Goal: Task Accomplishment & Management: Use online tool/utility

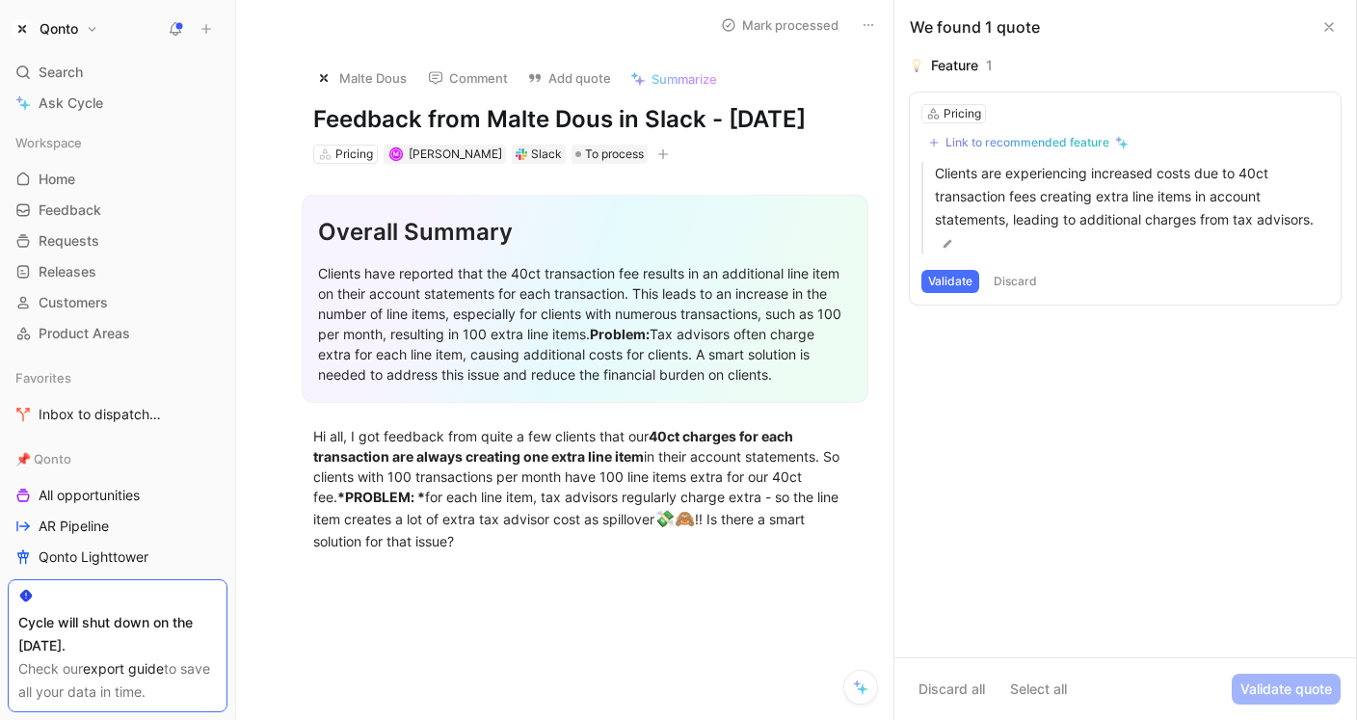
click at [1055, 135] on div "Link to recommended feature" at bounding box center [1028, 142] width 164 height 15
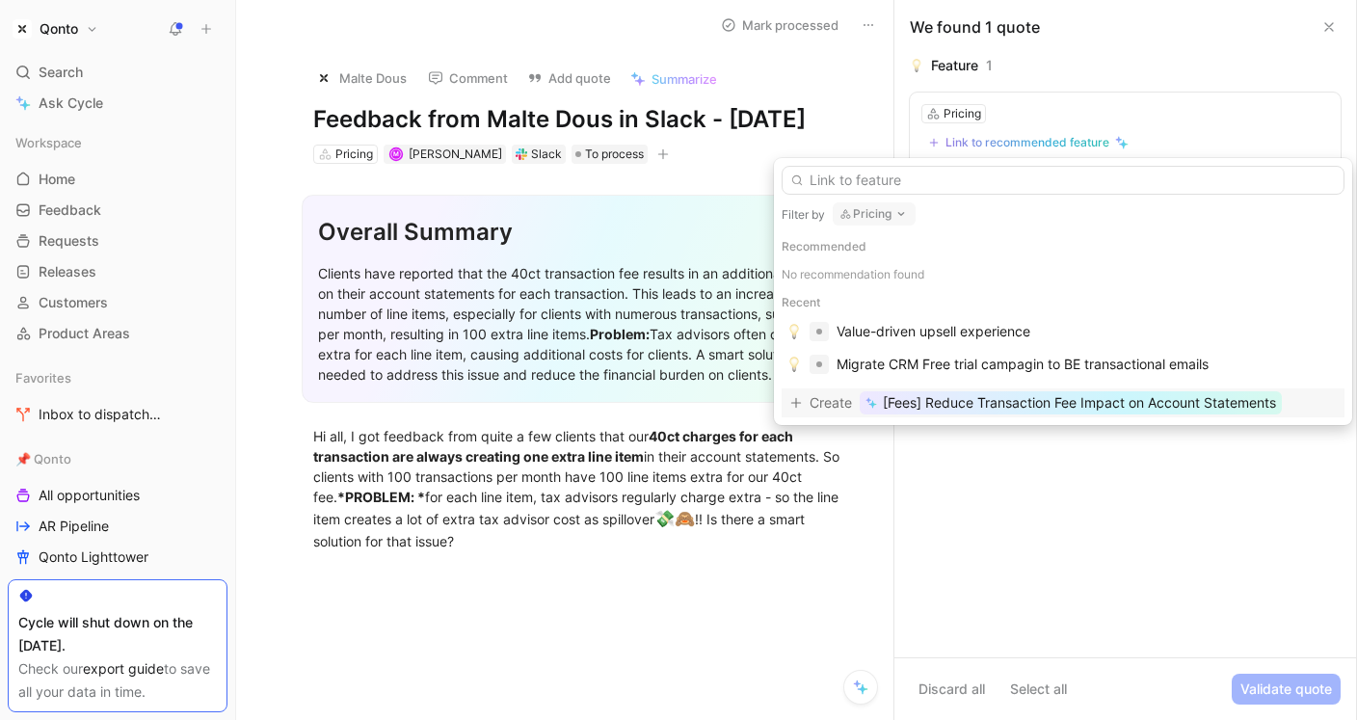
click at [1090, 414] on span "[Fees] Reduce Transaction Fee Impact on Account Statements" at bounding box center [1079, 402] width 393 height 23
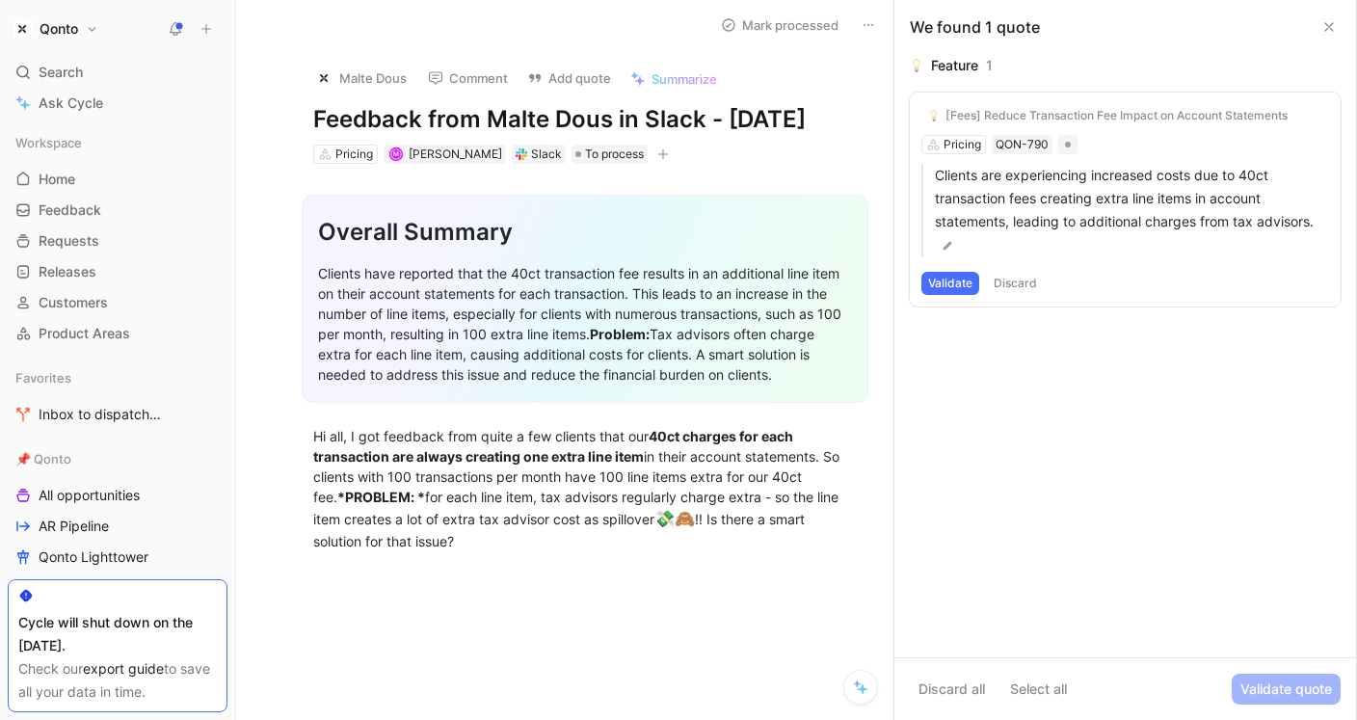
click at [949, 282] on button "Validate" at bounding box center [951, 283] width 58 height 23
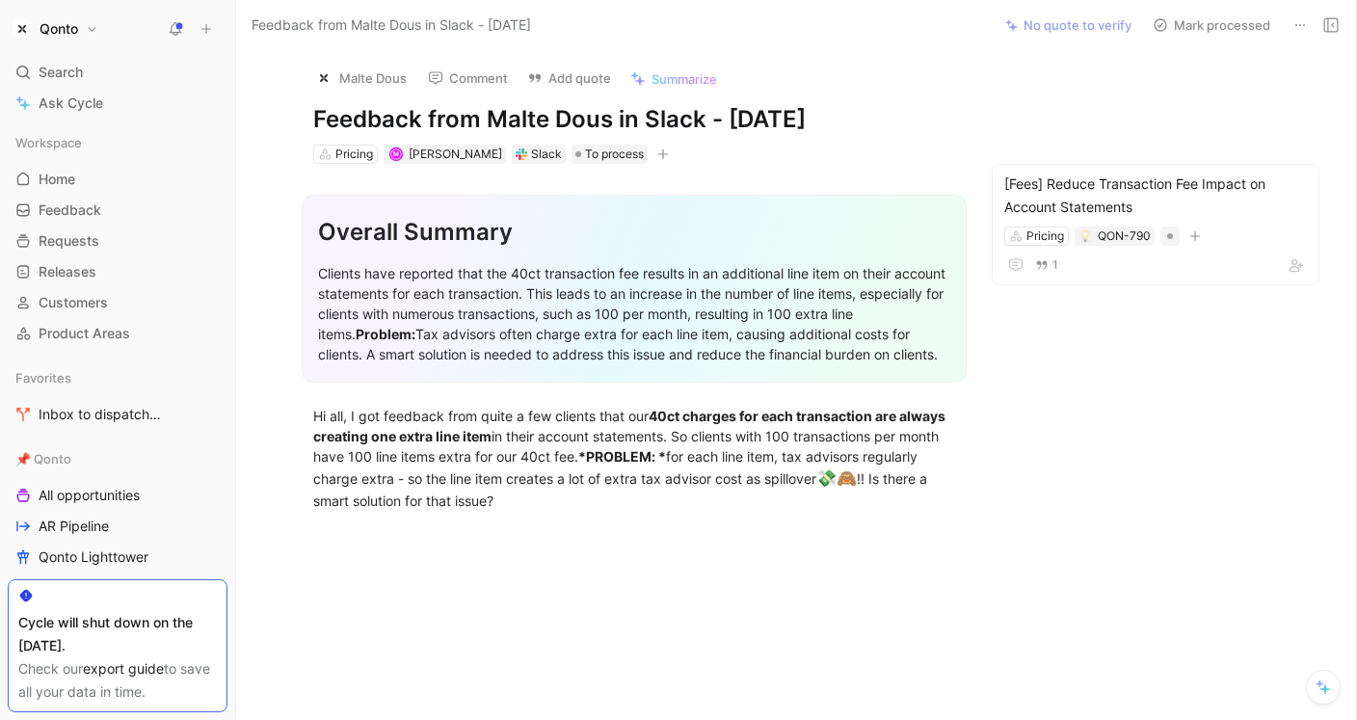
click at [1211, 26] on button "Mark processed" at bounding box center [1211, 25] width 135 height 27
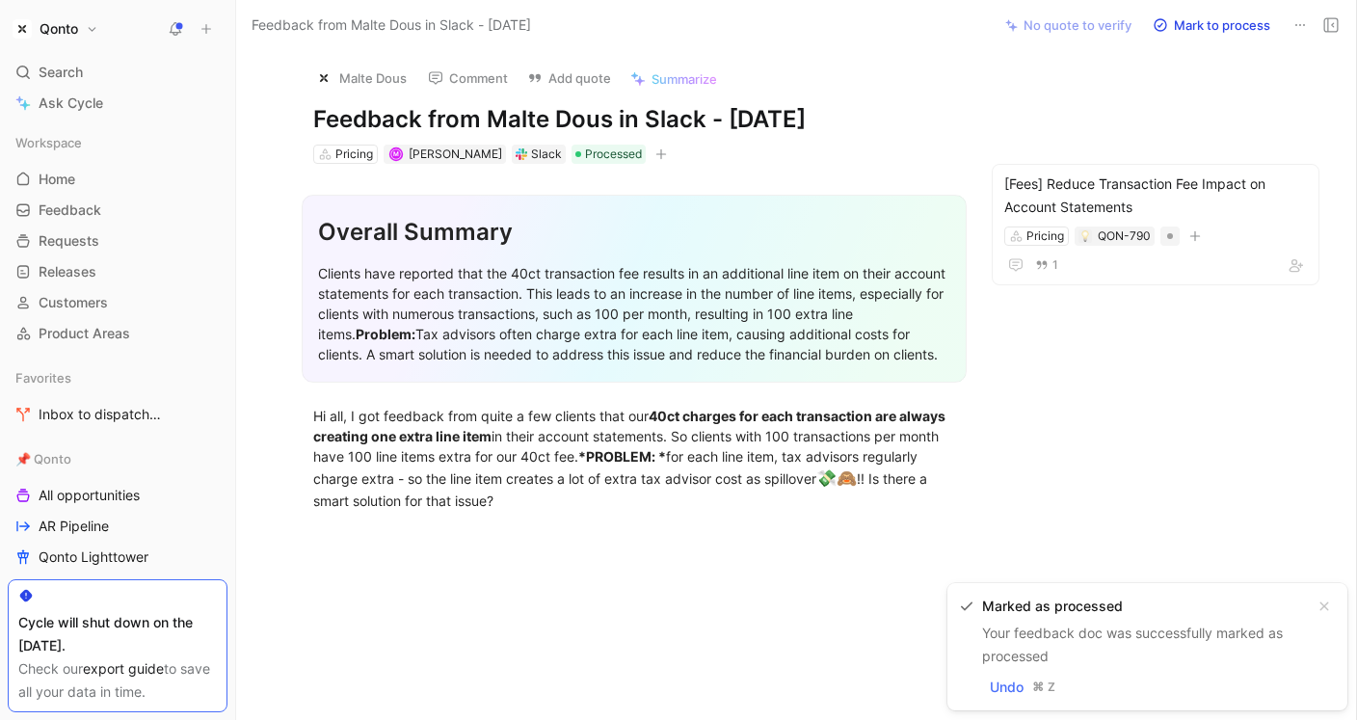
click at [1354, 103] on div at bounding box center [1358, 360] width 8 height 720
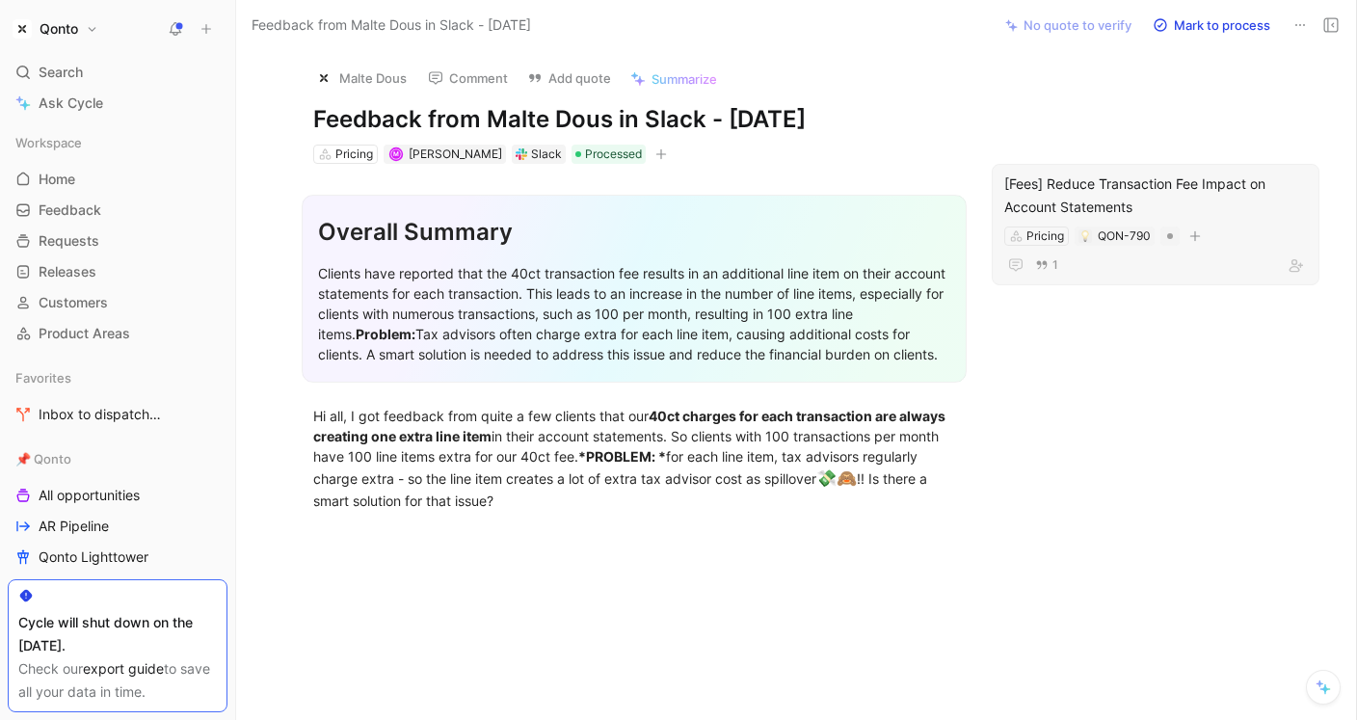
click at [1125, 184] on div "[Fees] Reduce Transaction Fee Impact on Account Statements" at bounding box center [1156, 196] width 303 height 46
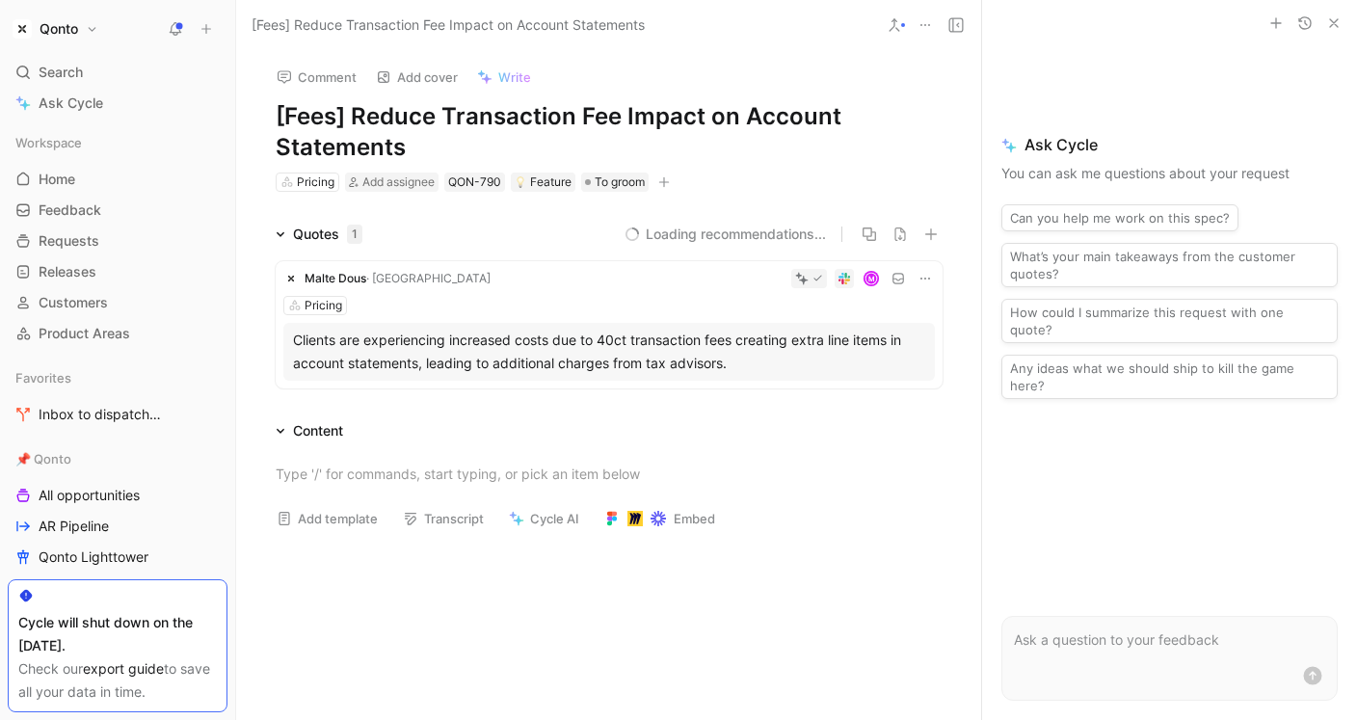
click at [646, 115] on h1 "[Fees] Reduce Transaction Fee Impact on Account Statements" at bounding box center [609, 132] width 667 height 62
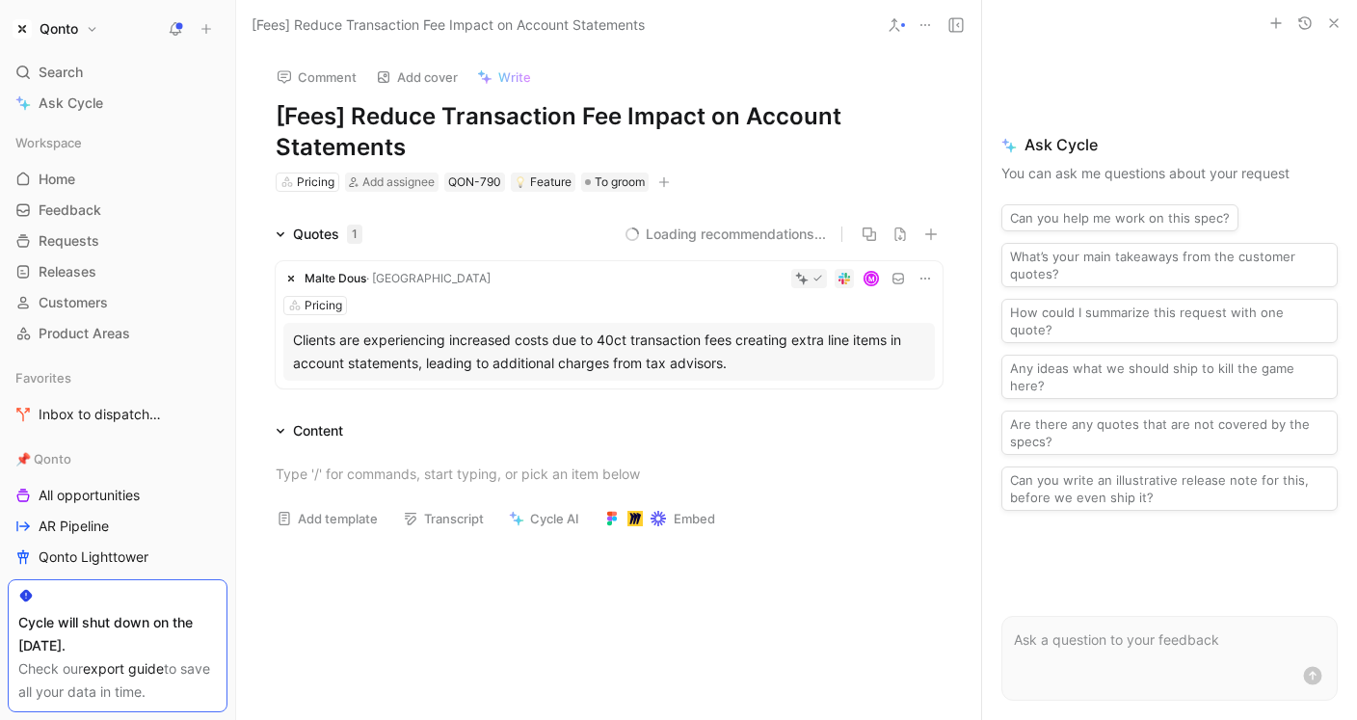
click at [378, 127] on h1 "[Fees] Reduce Transaction Fee Impact on Account Statements" at bounding box center [609, 132] width 667 height 62
drag, startPoint x: 378, startPoint y: 127, endPoint x: 392, endPoint y: 171, distance: 45.7
click at [392, 171] on div "Comment Add cover Write [Fees] Reduce Transaction Fee Impact on Account Stateme…" at bounding box center [609, 122] width 740 height 144
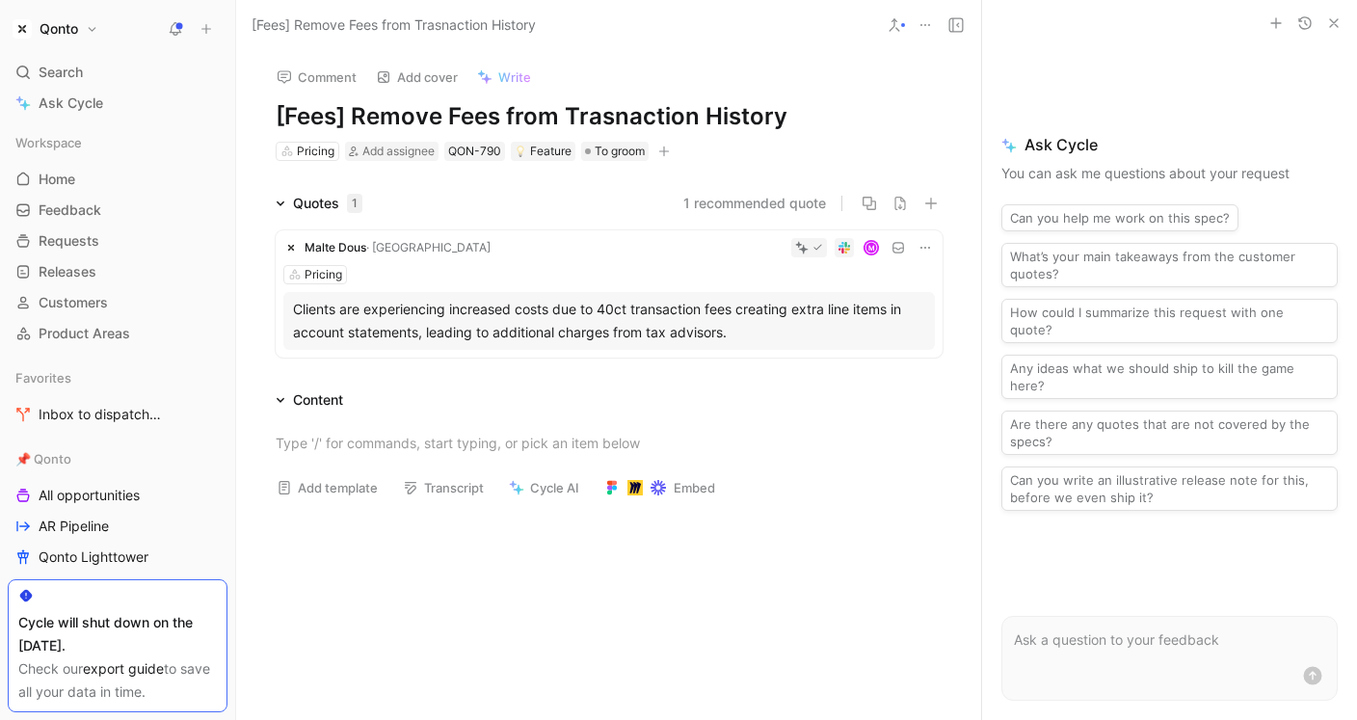
click at [602, 118] on h1 "[Fees] Remove Fees from Trasnaction History" at bounding box center [609, 116] width 667 height 31
click at [674, 155] on button "button" at bounding box center [664, 151] width 19 height 19
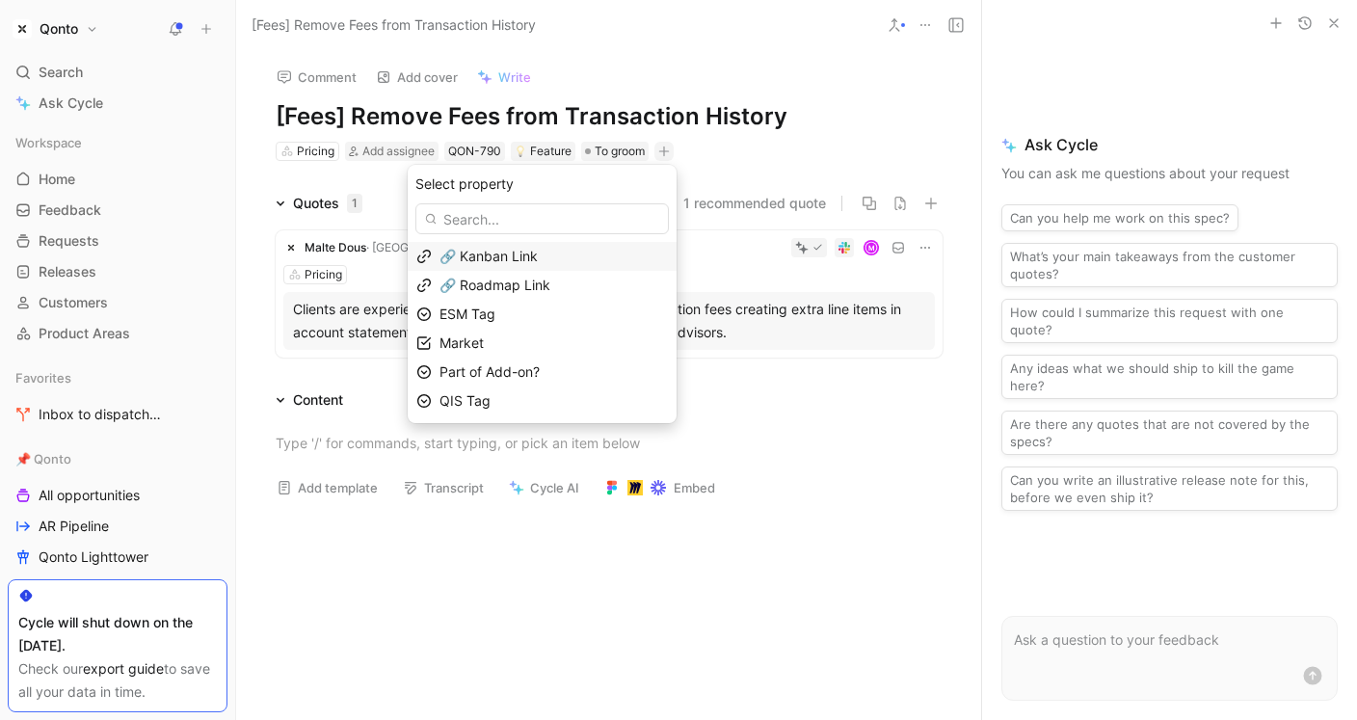
click at [558, 252] on div "🔗 Kanban Link" at bounding box center [554, 256] width 228 height 23
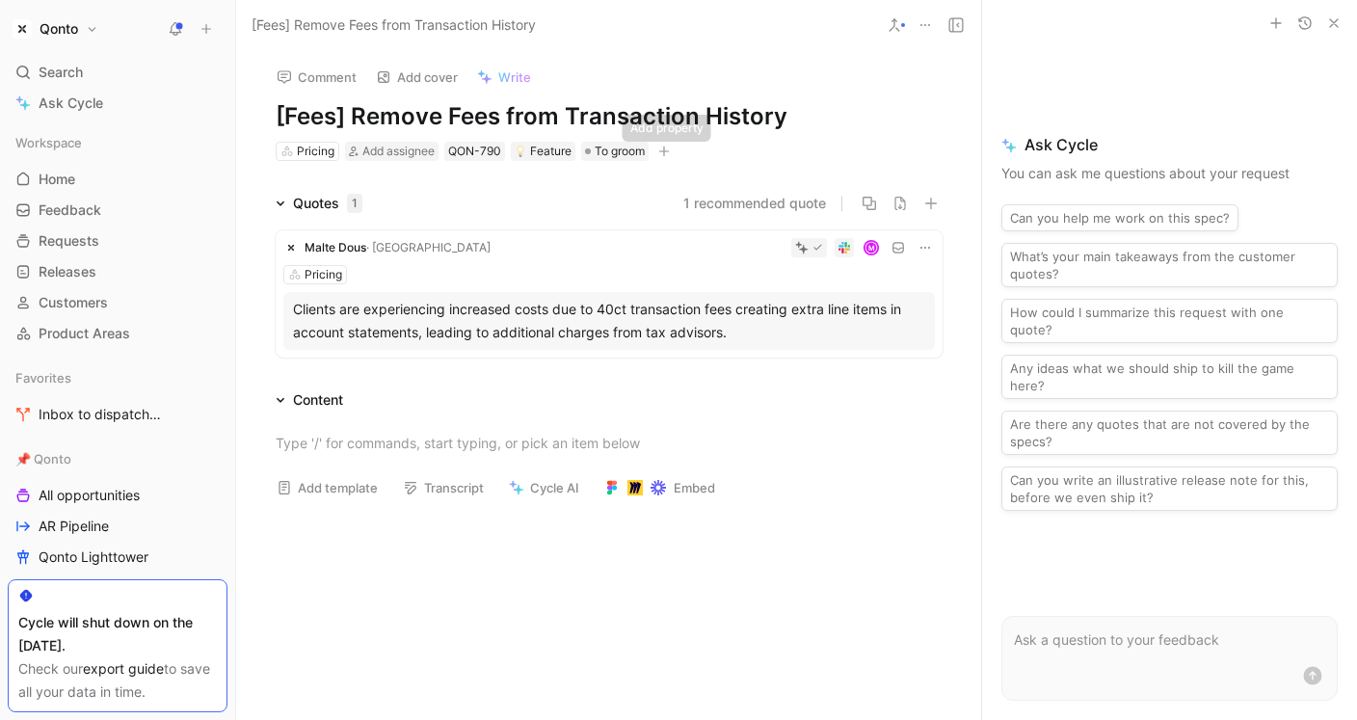
click at [661, 150] on icon "button" at bounding box center [664, 150] width 11 height 1
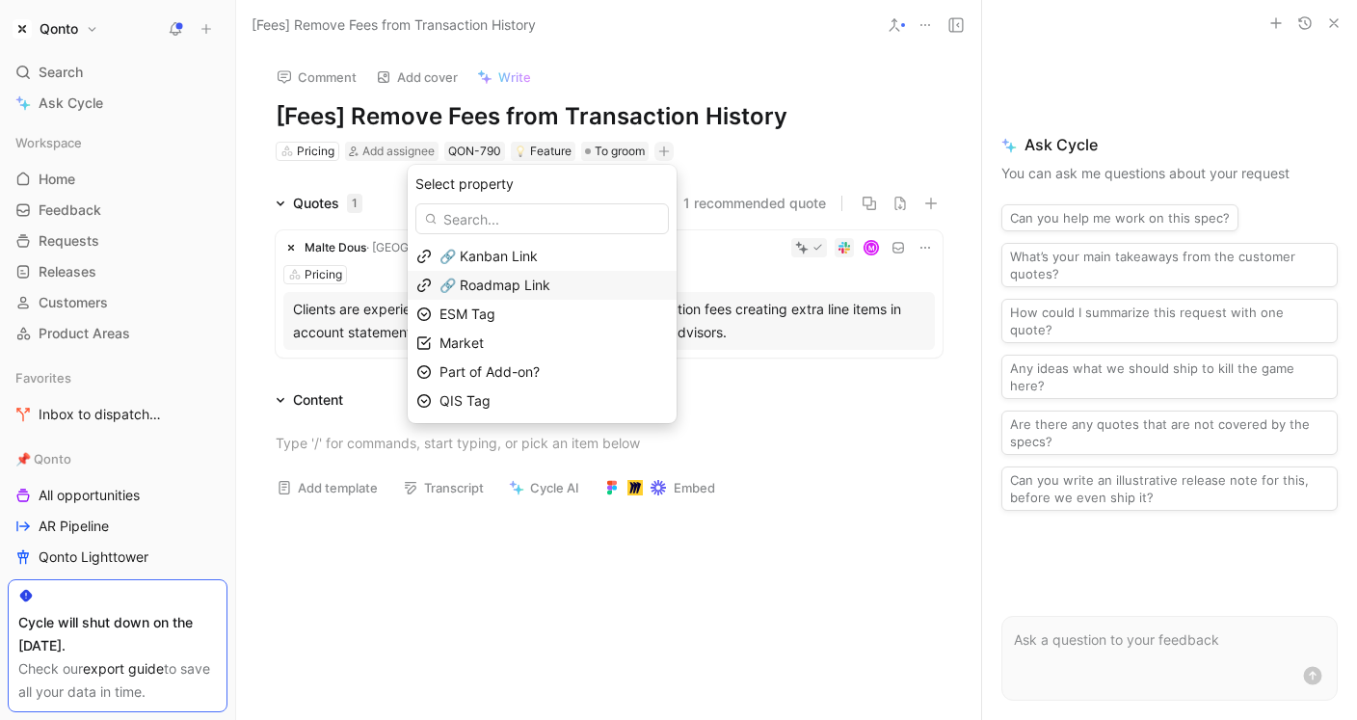
click at [613, 288] on div "🔗 Roadmap Link" at bounding box center [554, 285] width 228 height 23
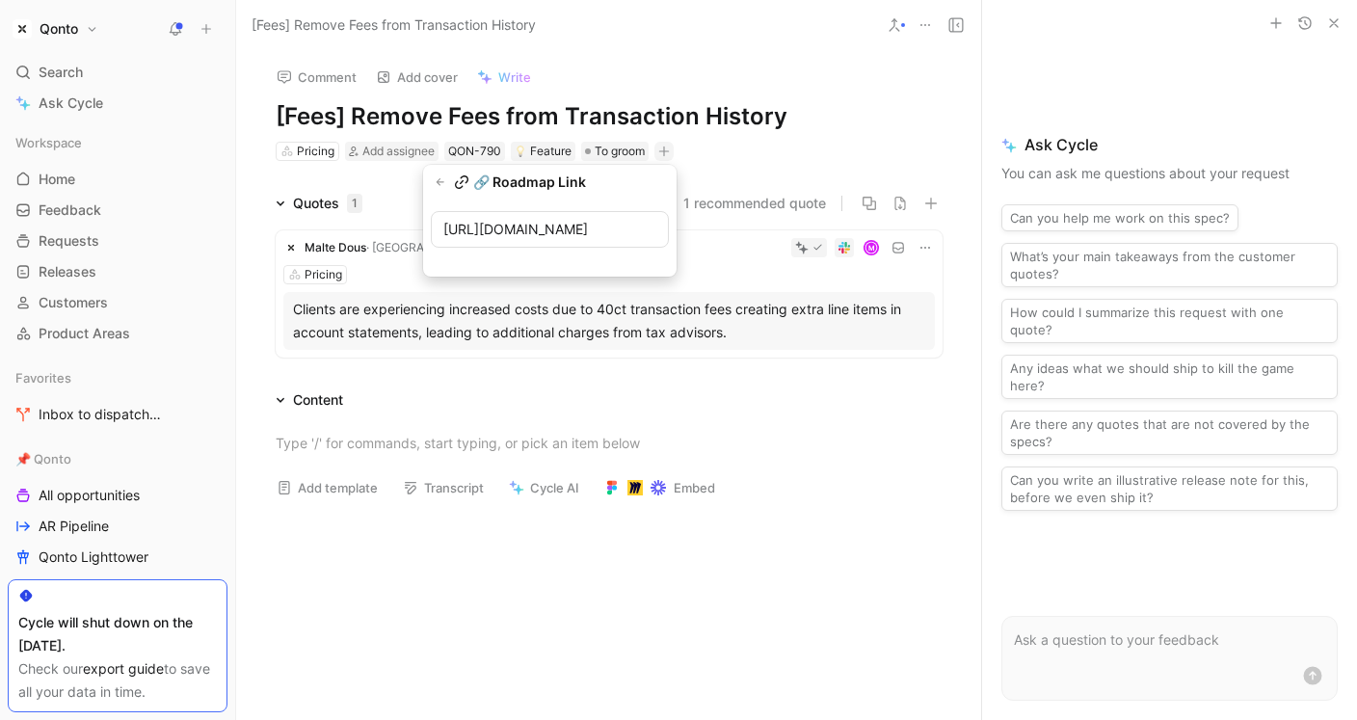
scroll to position [0, 485]
type input "[URL][DOMAIN_NAME]"
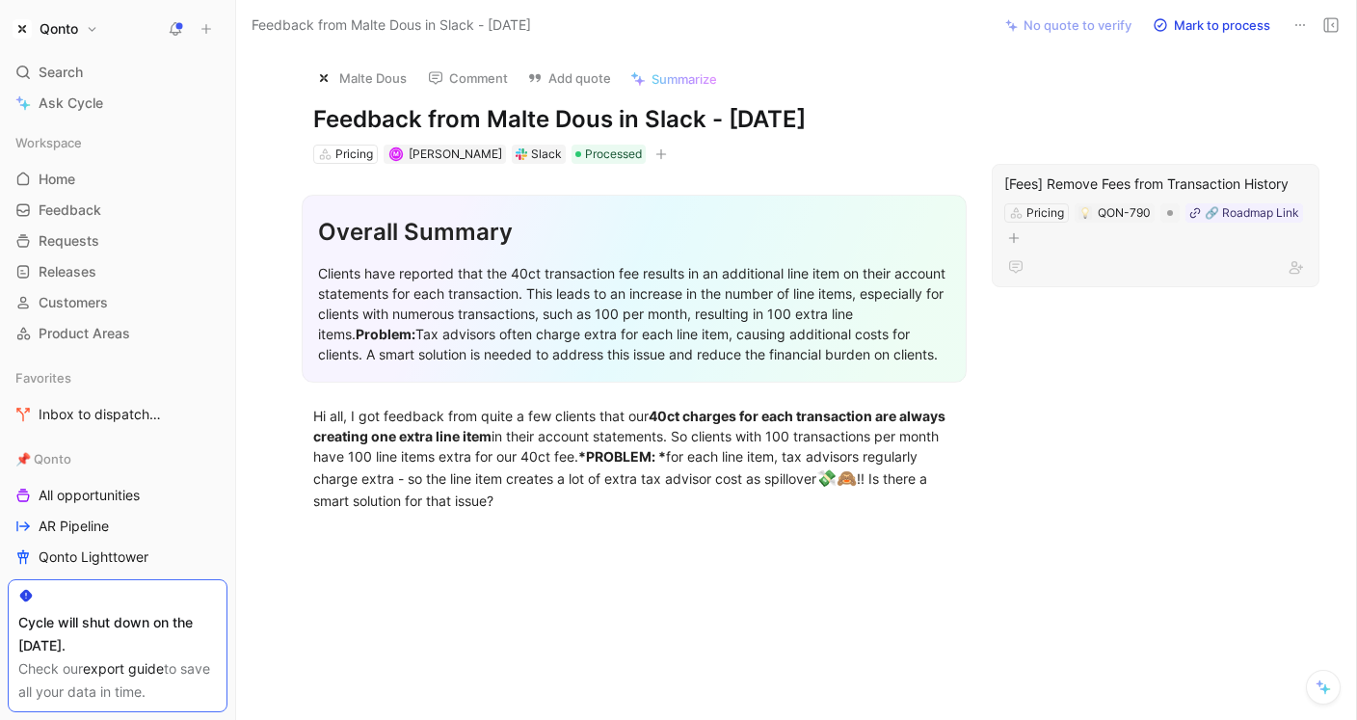
click at [1083, 186] on div "[Fees] Remove Fees from Transaction History" at bounding box center [1156, 184] width 303 height 23
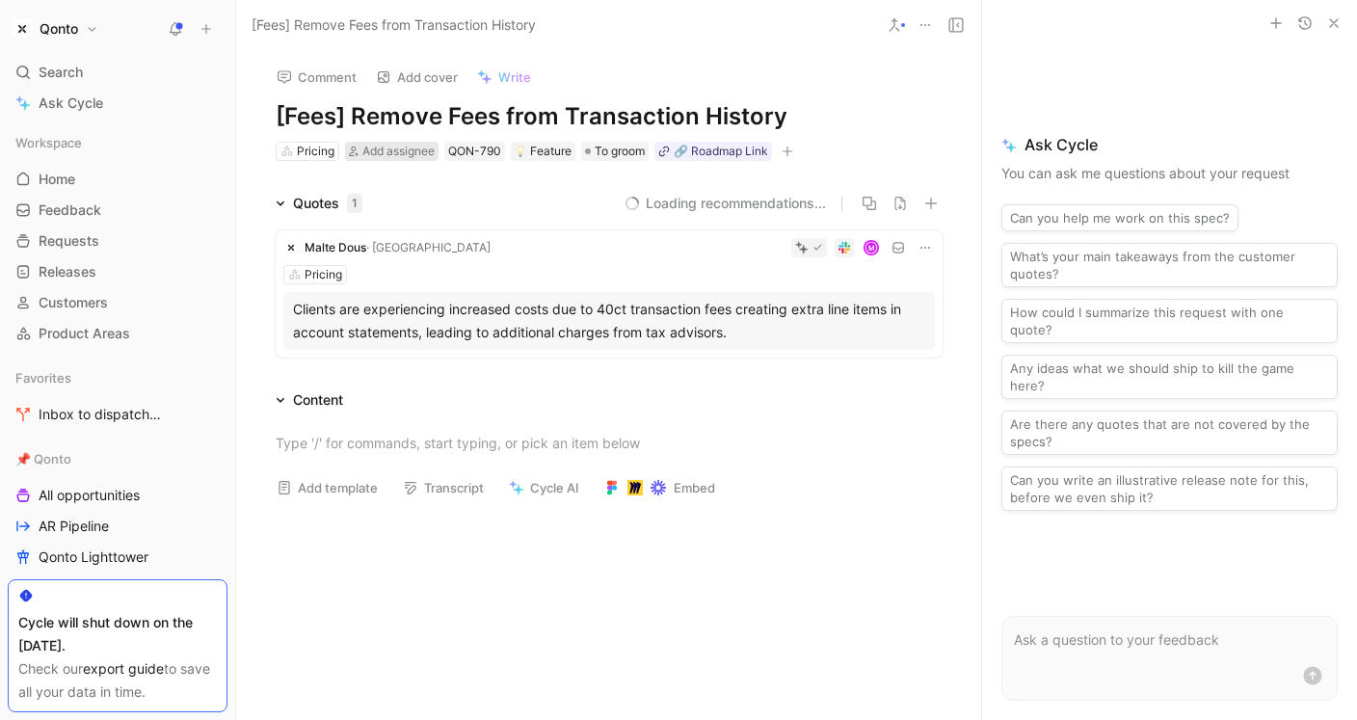
click at [404, 148] on span "Add assignee" at bounding box center [399, 151] width 72 height 14
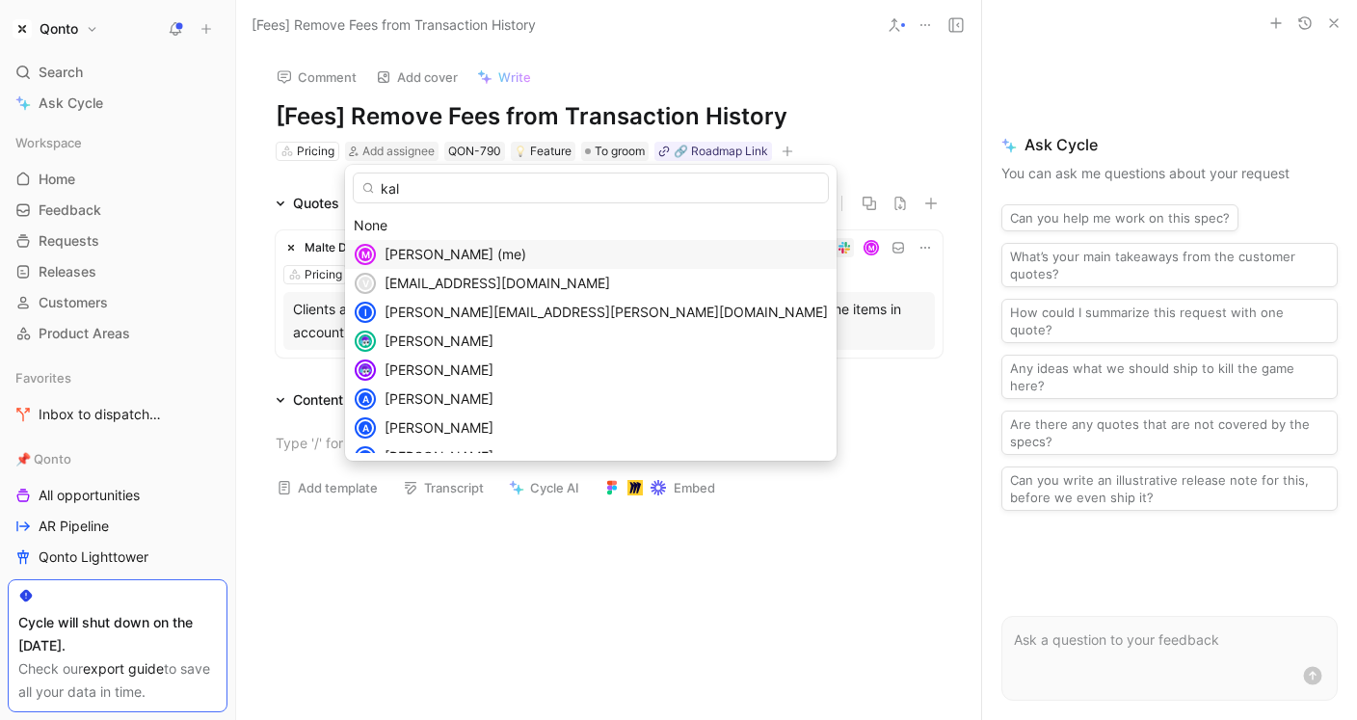
type input "kala"
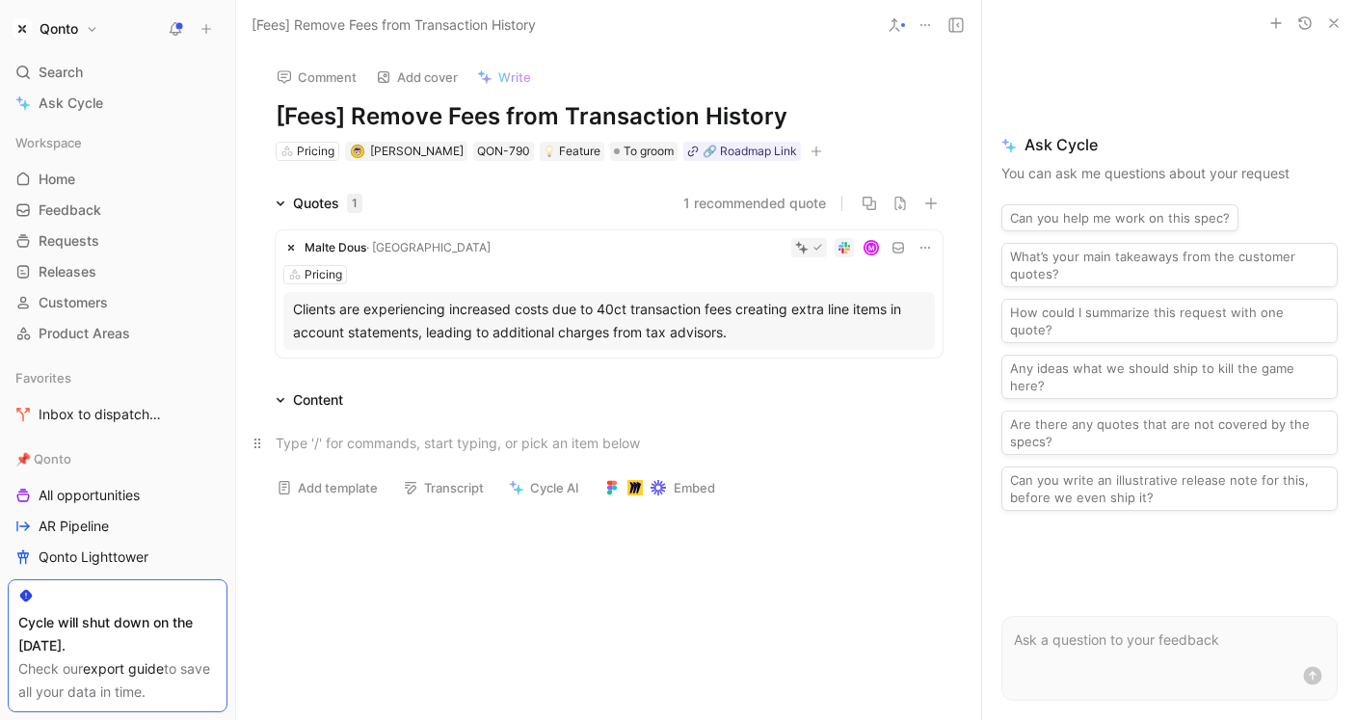
click at [508, 427] on p at bounding box center [609, 443] width 740 height 32
click at [1330, 14] on button "button" at bounding box center [1334, 23] width 23 height 23
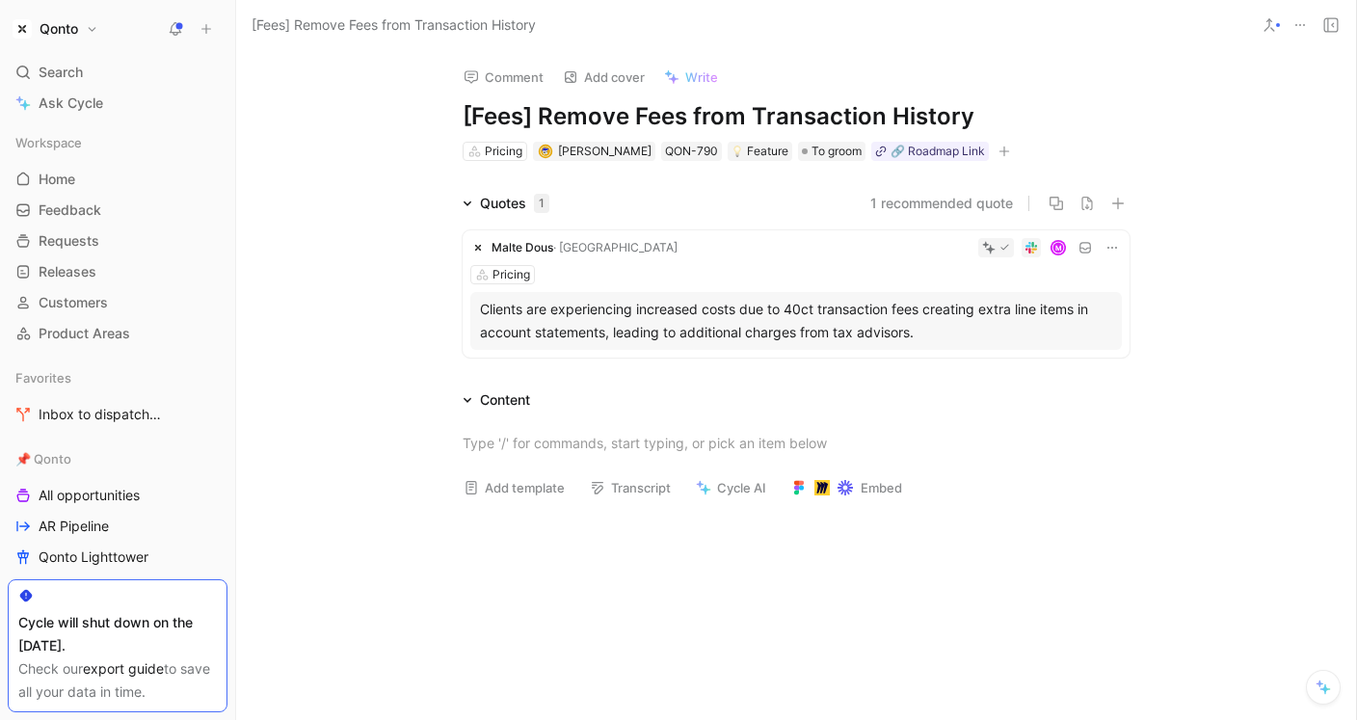
click at [625, 415] on div at bounding box center [796, 443] width 1120 height 63
